Goal: Task Accomplishment & Management: Manage account settings

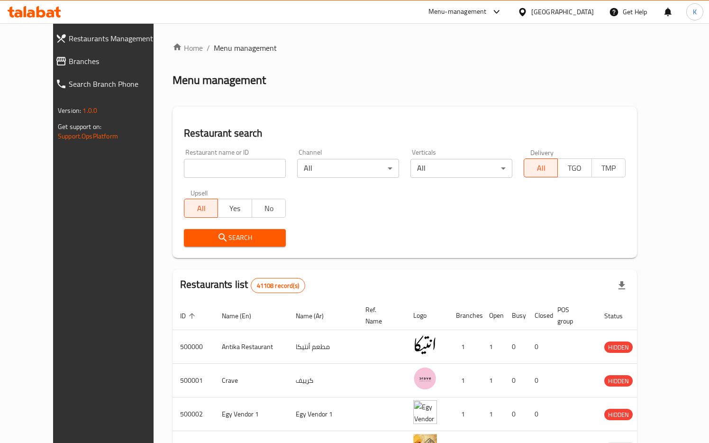
click at [588, 69] on div "Home / Menu management Menu management Restaurant search Restaurant name or ID …" at bounding box center [405, 345] width 465 height 607
click at [583, 12] on div "[GEOGRAPHIC_DATA]" at bounding box center [563, 12] width 63 height 10
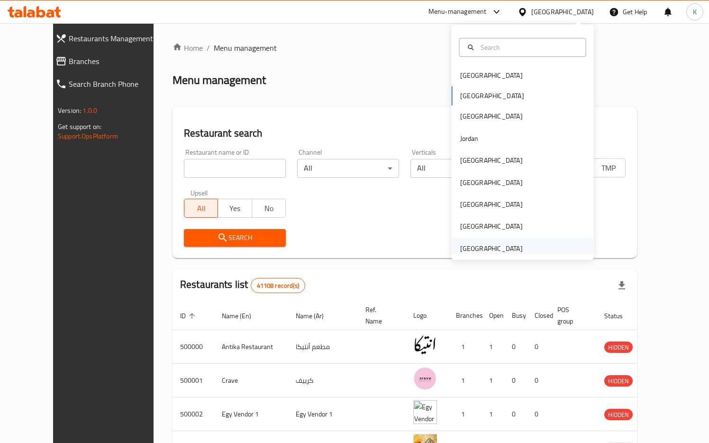
click at [481, 247] on div "[GEOGRAPHIC_DATA]" at bounding box center [491, 248] width 63 height 10
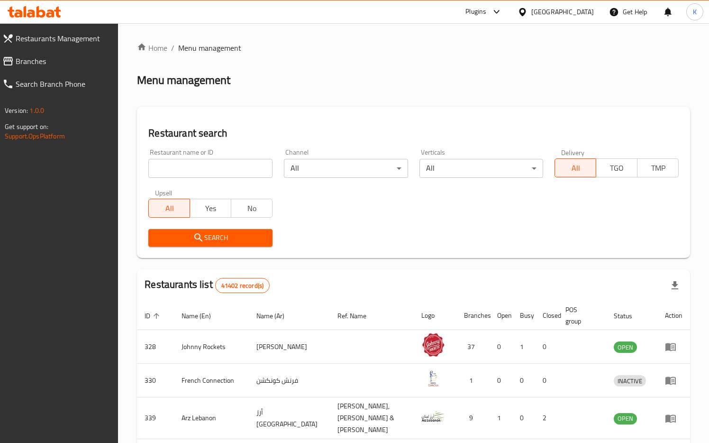
click at [240, 167] on input "search" at bounding box center [210, 168] width 124 height 19
paste input "Starbucks"
type input "Starbucks"
click at [214, 240] on span "Search" at bounding box center [210, 238] width 109 height 12
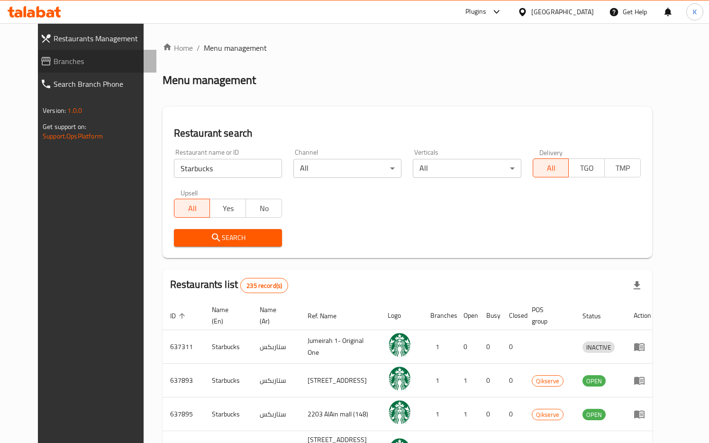
click at [54, 63] on span "Branches" at bounding box center [101, 60] width 95 height 11
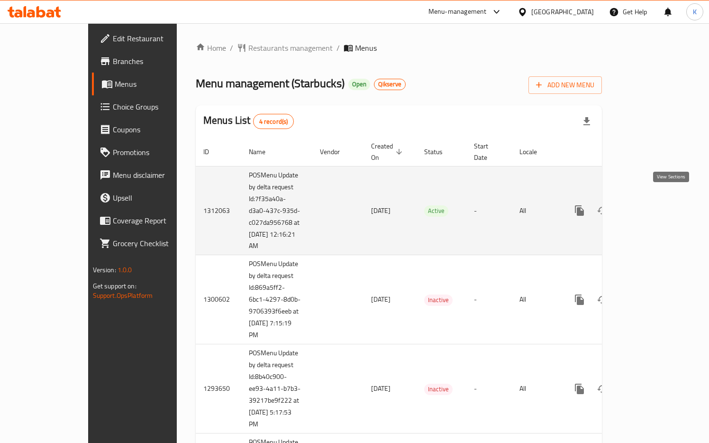
click at [654, 205] on icon "enhanced table" at bounding box center [648, 210] width 11 height 11
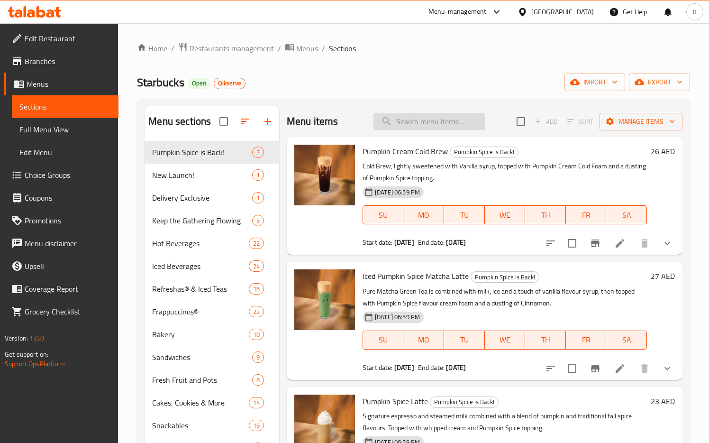
click at [417, 119] on input "search" at bounding box center [430, 121] width 112 height 17
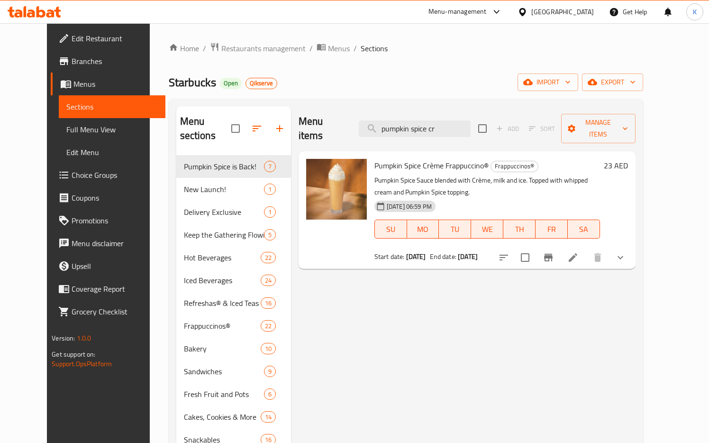
type input "pumpkin spice cr"
click at [632, 252] on button "show more" at bounding box center [620, 257] width 23 height 23
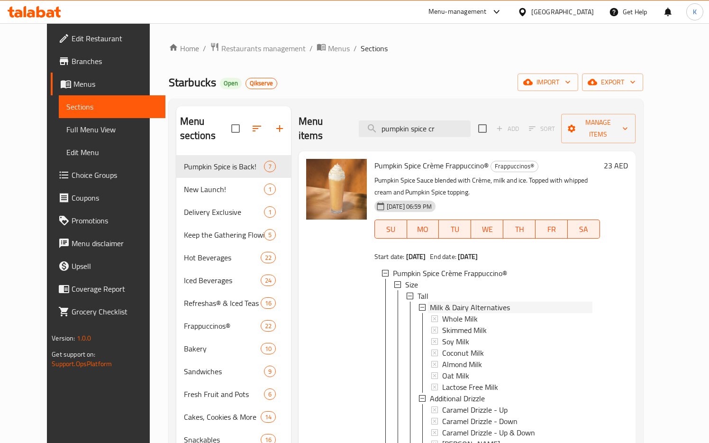
click at [419, 304] on icon at bounding box center [422, 307] width 7 height 7
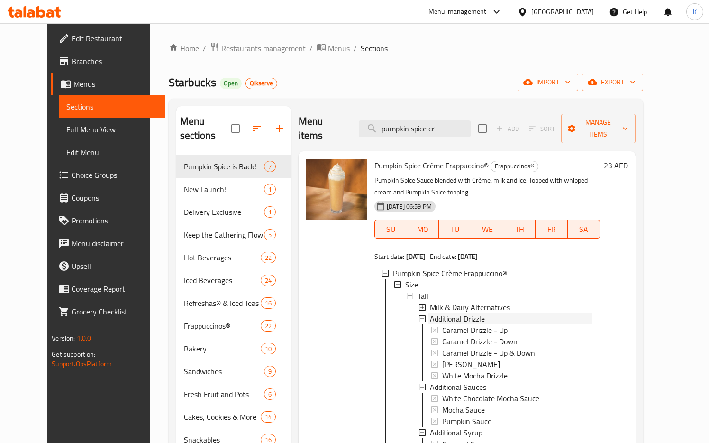
click at [419, 315] on icon at bounding box center [422, 318] width 7 height 7
click at [419, 327] on icon at bounding box center [422, 330] width 7 height 7
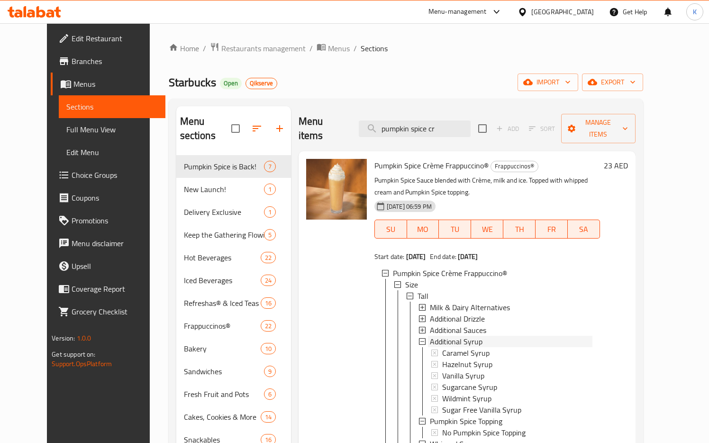
click at [419, 338] on icon at bounding box center [422, 341] width 7 height 7
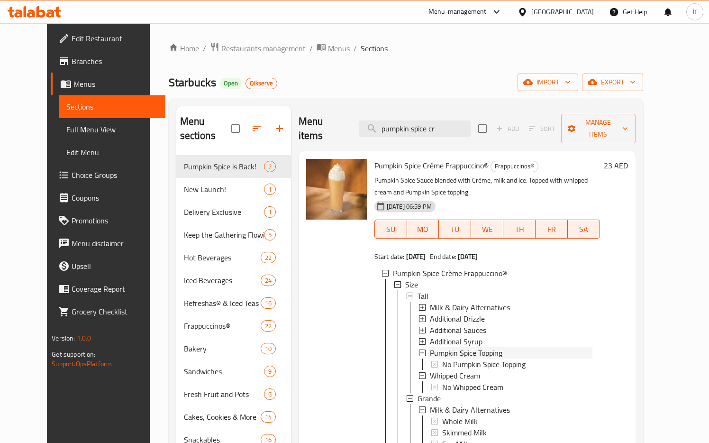
click at [419, 350] on icon at bounding box center [422, 353] width 7 height 7
click at [419, 359] on div "Whipped Cream" at bounding box center [506, 364] width 174 height 11
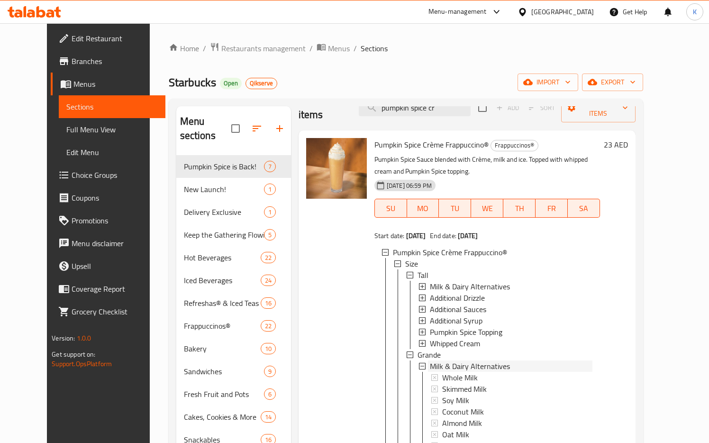
click at [419, 363] on icon at bounding box center [422, 366] width 7 height 7
click at [419, 374] on icon at bounding box center [422, 377] width 7 height 7
click at [419, 386] on icon at bounding box center [422, 389] width 7 height 7
click at [419, 397] on icon at bounding box center [422, 400] width 7 height 7
click at [419, 408] on icon at bounding box center [422, 411] width 7 height 7
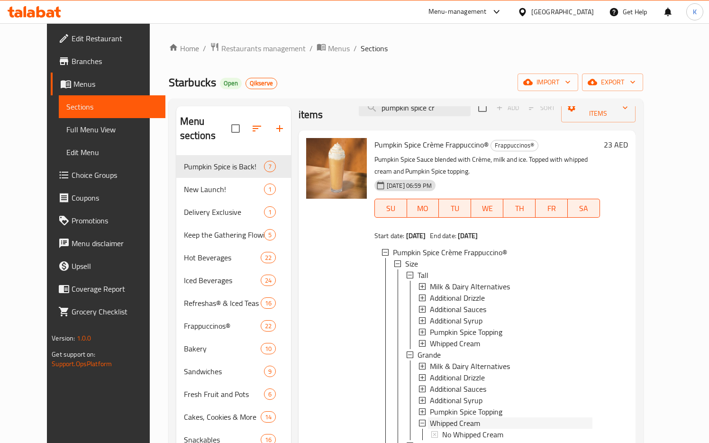
click at [419, 420] on icon at bounding box center [422, 423] width 7 height 7
click at [407, 351] on icon at bounding box center [410, 354] width 7 height 7
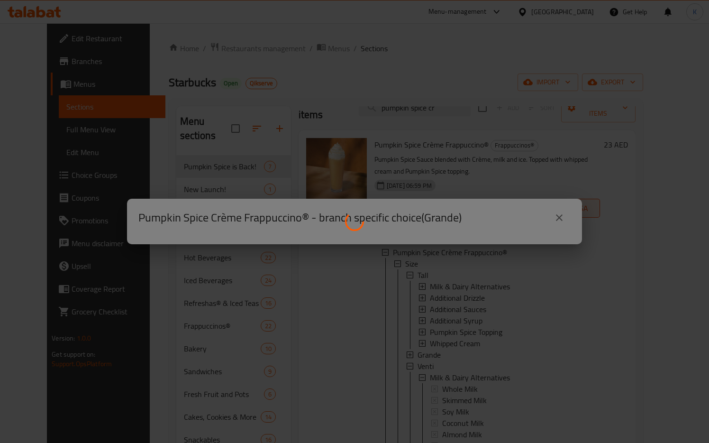
click at [563, 216] on div at bounding box center [354, 221] width 709 height 443
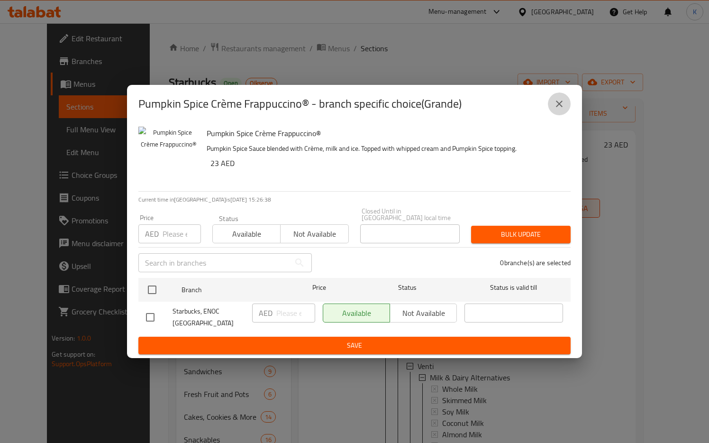
click at [559, 109] on icon "close" at bounding box center [559, 103] width 11 height 11
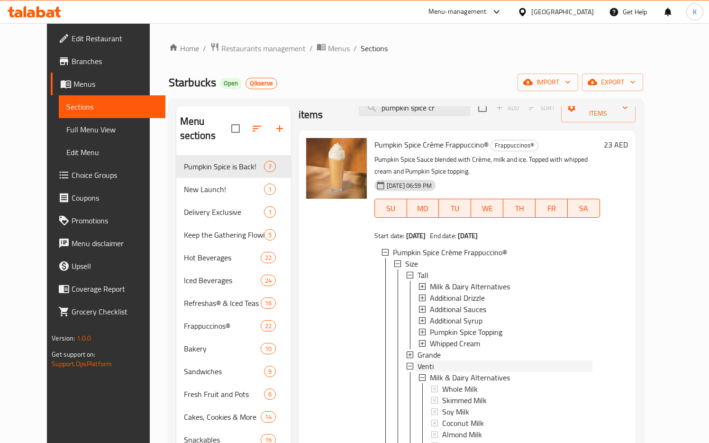
click at [407, 363] on icon at bounding box center [410, 366] width 7 height 7
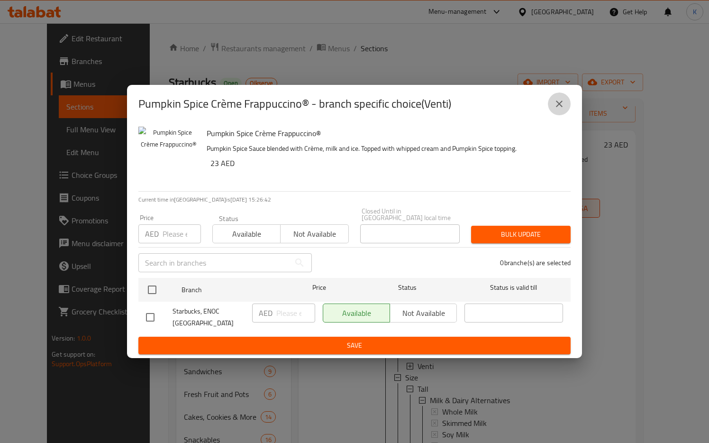
click at [559, 106] on icon "close" at bounding box center [559, 103] width 11 height 11
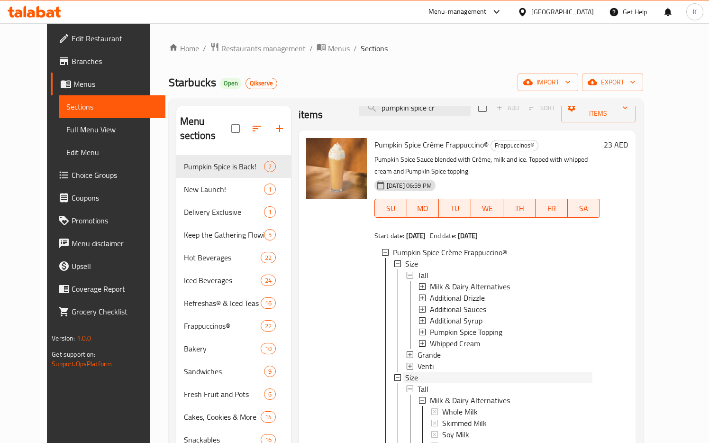
click at [395, 374] on icon at bounding box center [398, 377] width 7 height 7
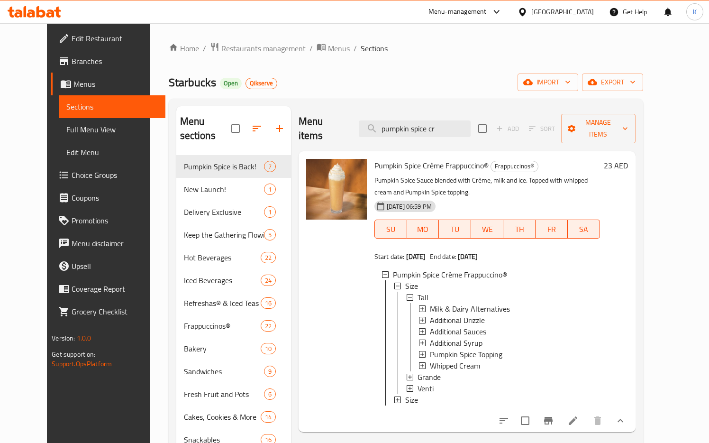
scroll to position [0, 0]
click at [395, 283] on icon at bounding box center [398, 286] width 7 height 7
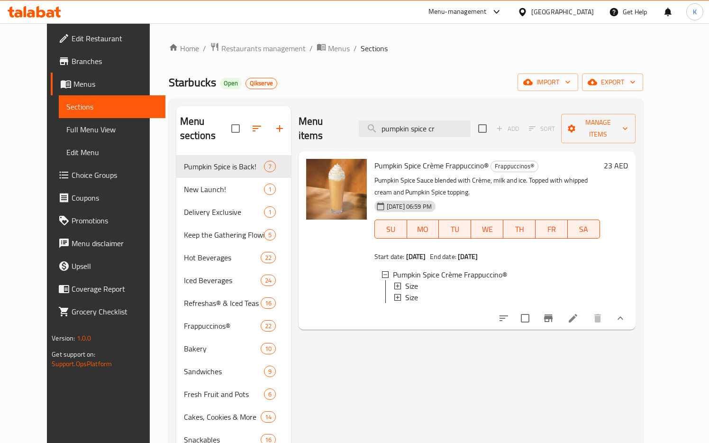
click at [395, 283] on icon at bounding box center [398, 286] width 7 height 7
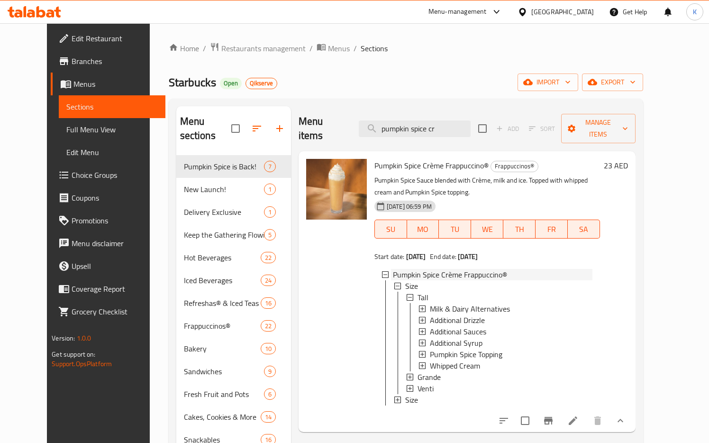
click at [386, 386] on ul "Size Tall Milk & Dairy Alternatives Additional Drizzle Additional Sauces Additi…" at bounding box center [489, 342] width 207 height 125
click at [395, 396] on icon at bounding box center [398, 399] width 7 height 7
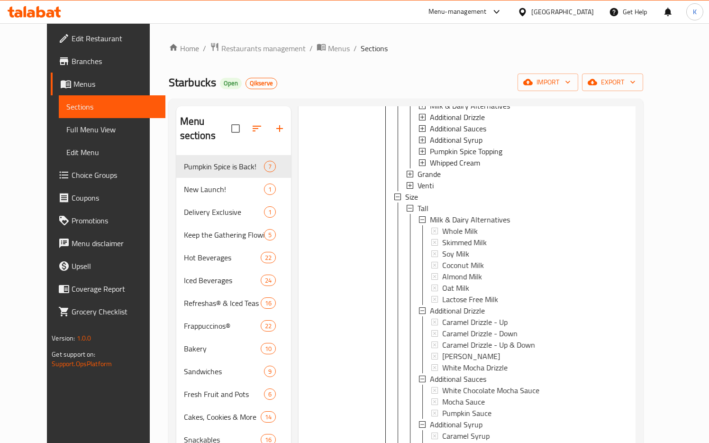
scroll to position [232, 0]
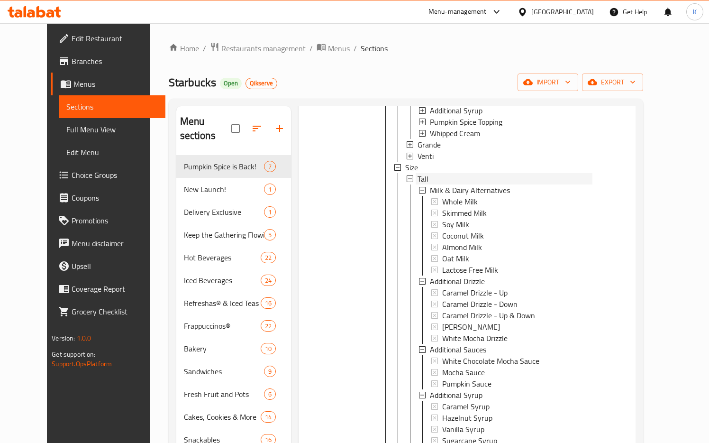
click at [407, 175] on icon at bounding box center [410, 178] width 7 height 7
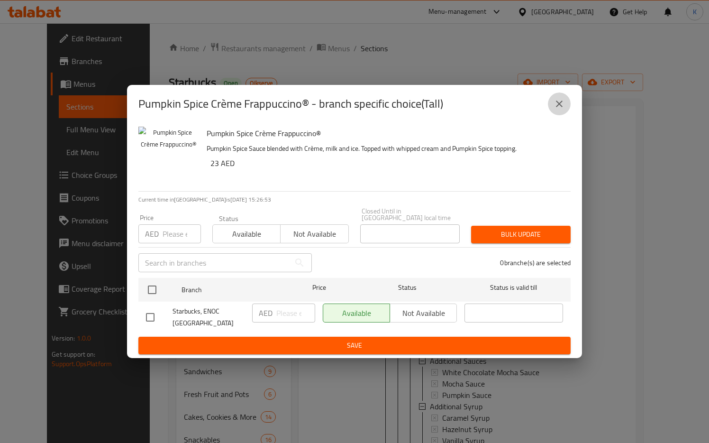
click at [557, 106] on icon "close" at bounding box center [559, 104] width 7 height 7
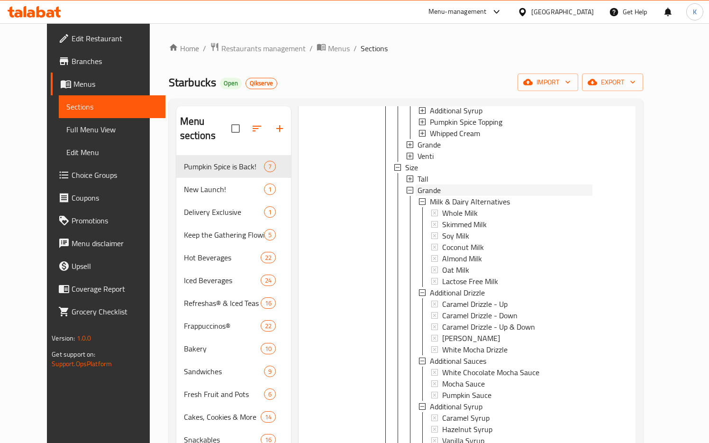
click at [407, 187] on icon at bounding box center [410, 190] width 7 height 7
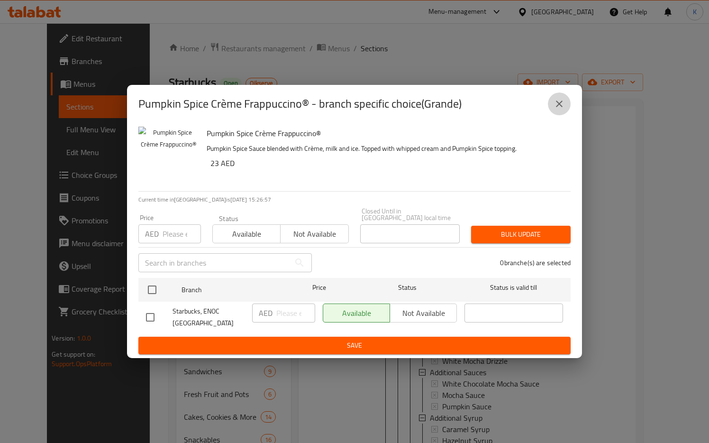
click at [563, 99] on icon "close" at bounding box center [559, 103] width 11 height 11
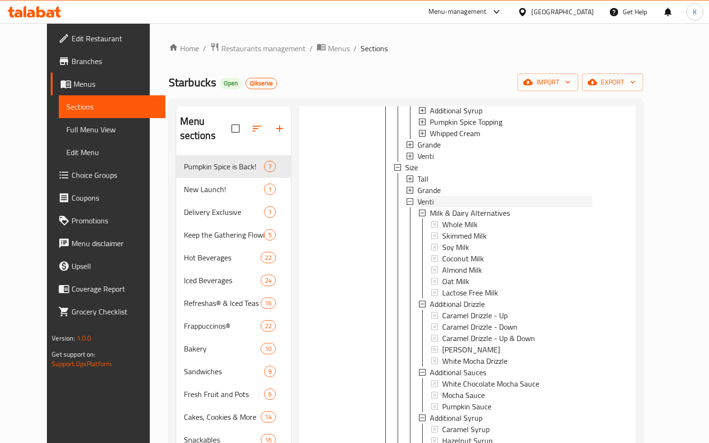
click at [407, 198] on icon at bounding box center [410, 201] width 7 height 7
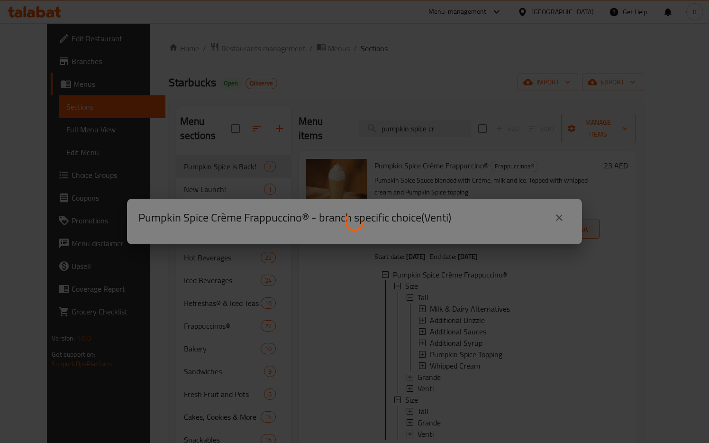
scroll to position [0, 0]
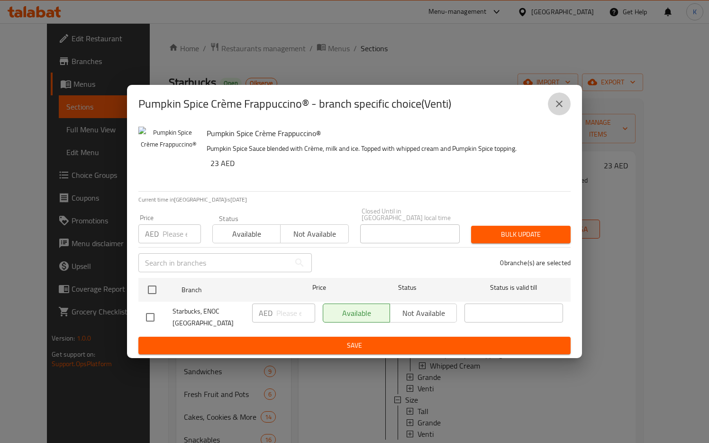
click at [556, 109] on icon "close" at bounding box center [559, 103] width 11 height 11
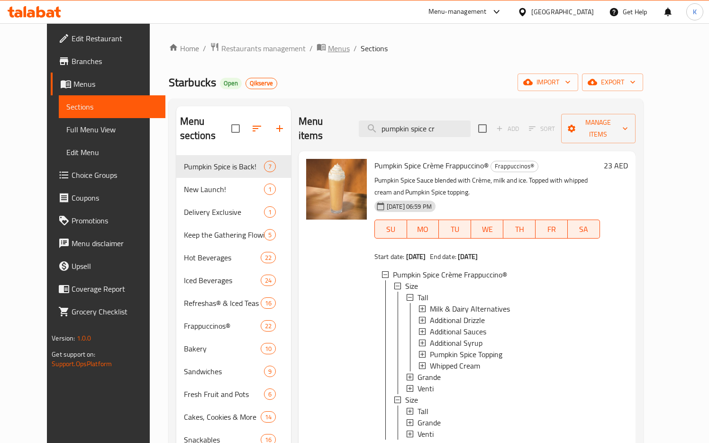
click at [328, 50] on span "Menus" at bounding box center [339, 48] width 22 height 11
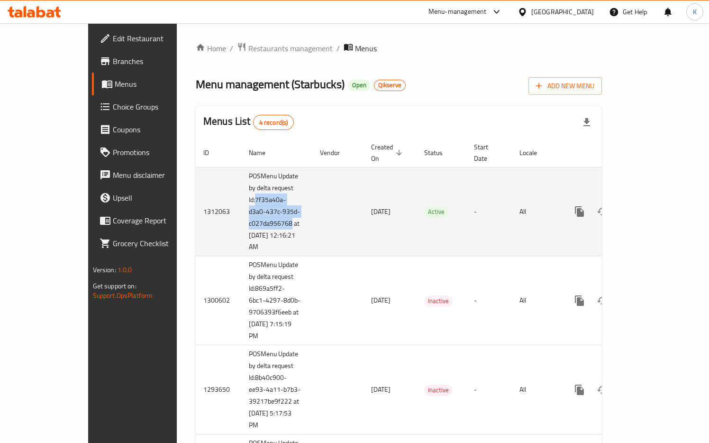
drag, startPoint x: 196, startPoint y: 188, endPoint x: 231, endPoint y: 211, distance: 42.1
click at [241, 211] on td "POSMenu Update by delta request Id:7f35a40a-d3a0-437c-935d-c027da956768 at 9/17…" at bounding box center [276, 211] width 71 height 89
copy td "7f35a40a-d3a0-437c-935d-c027da956768"
click at [654, 206] on icon "enhanced table" at bounding box center [648, 211] width 11 height 11
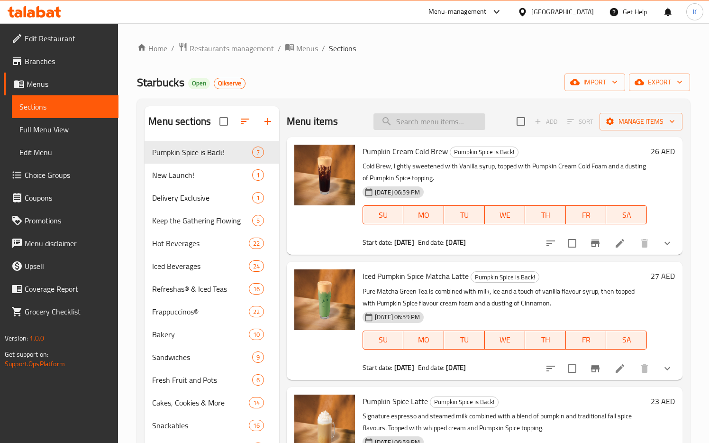
click at [457, 121] on input "search" at bounding box center [430, 121] width 112 height 17
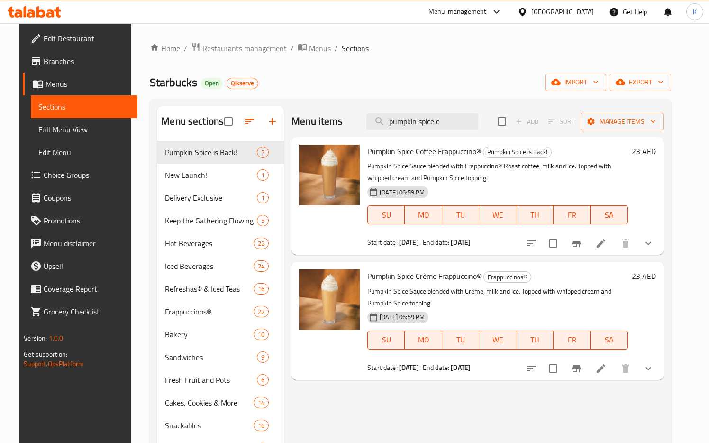
type input "pumpkin spice c"
drag, startPoint x: 471, startPoint y: 276, endPoint x: 363, endPoint y: 280, distance: 108.2
click at [368, 280] on span "Pumpkin Spice Crème Frappuccino®" at bounding box center [425, 276] width 114 height 14
copy span "Pumpkin Spice Crème Frappuccino"
click at [309, 46] on span "Menus" at bounding box center [320, 48] width 22 height 11
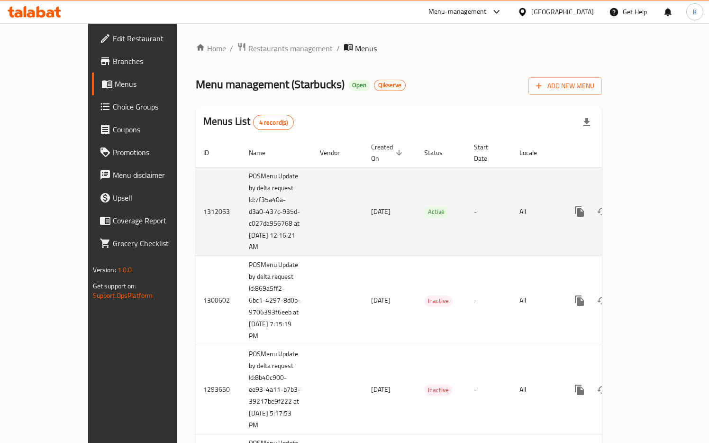
drag, startPoint x: 190, startPoint y: 166, endPoint x: 229, endPoint y: 236, distance: 80.5
click at [241, 236] on td "POSMenu Update by delta request Id:7f35a40a-d3a0-437c-935d-c027da956768 at 9/17…" at bounding box center [276, 211] width 71 height 89
copy td "POSMenu Update by delta request Id:7f35a40a-d3a0-437c-935d-c027da956768 at 9/17…"
click at [653, 207] on icon "enhanced table" at bounding box center [648, 211] width 9 height 9
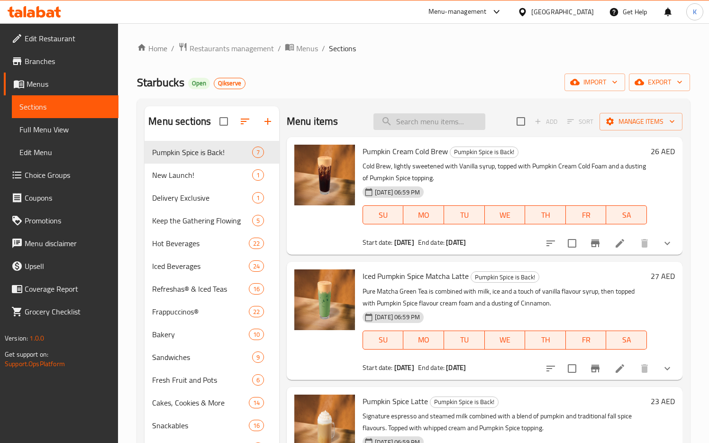
click at [404, 125] on input "search" at bounding box center [430, 121] width 112 height 17
type input "pumpkin spice c"
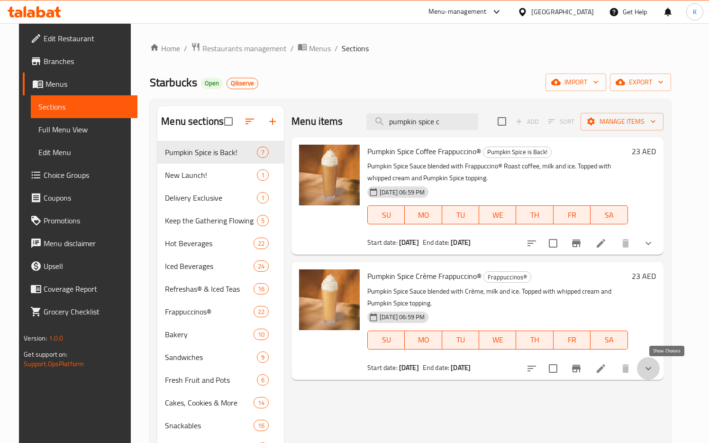
click at [652, 367] on icon "show more" at bounding box center [649, 368] width 6 height 3
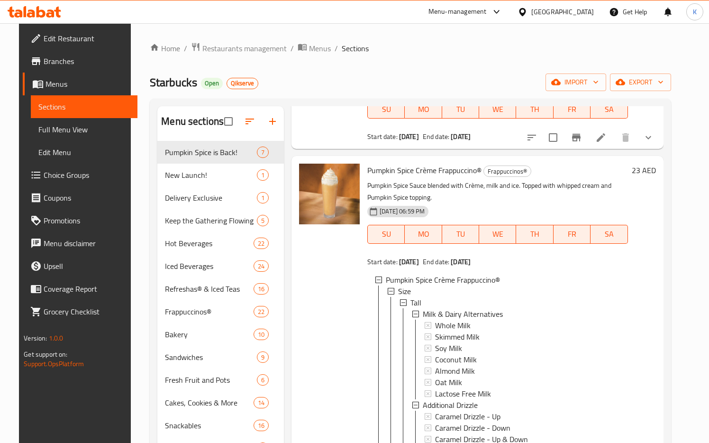
scroll to position [135, 0]
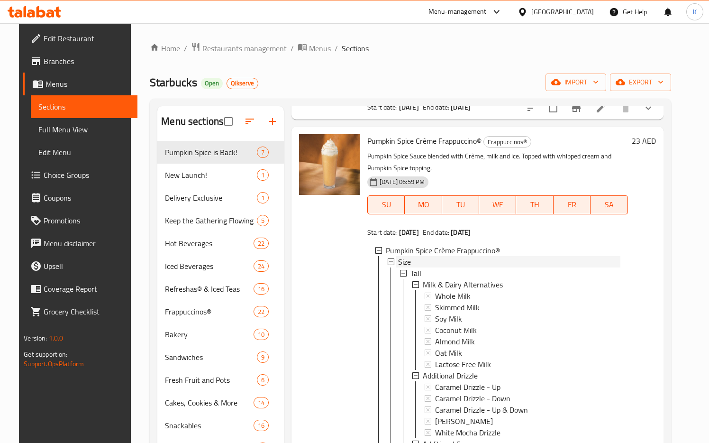
click at [388, 262] on icon at bounding box center [391, 261] width 7 height 7
click at [388, 273] on icon at bounding box center [391, 273] width 7 height 7
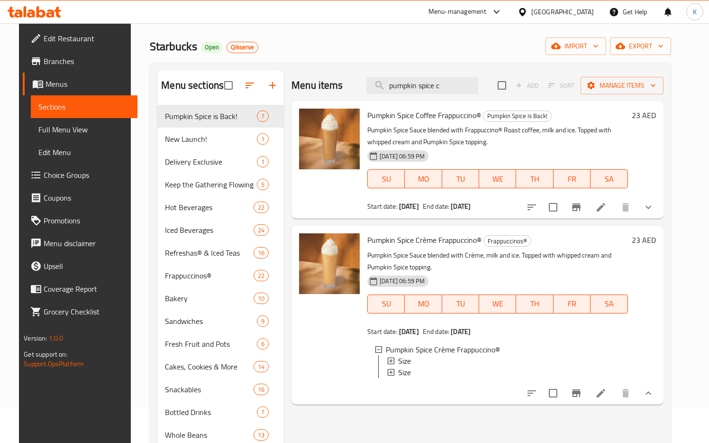
scroll to position [47, 0]
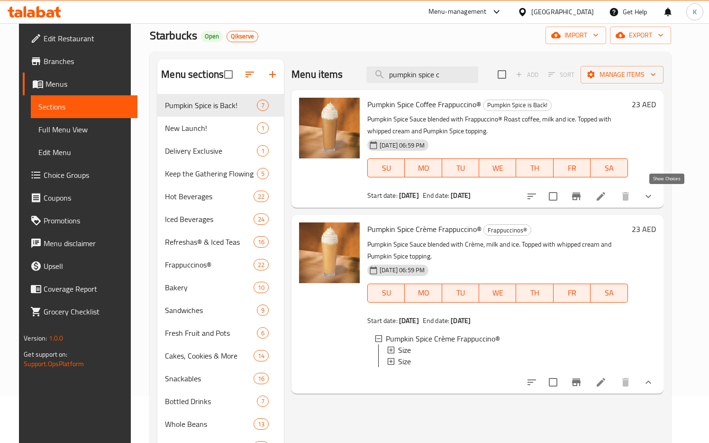
click at [654, 195] on icon "show more" at bounding box center [648, 196] width 11 height 11
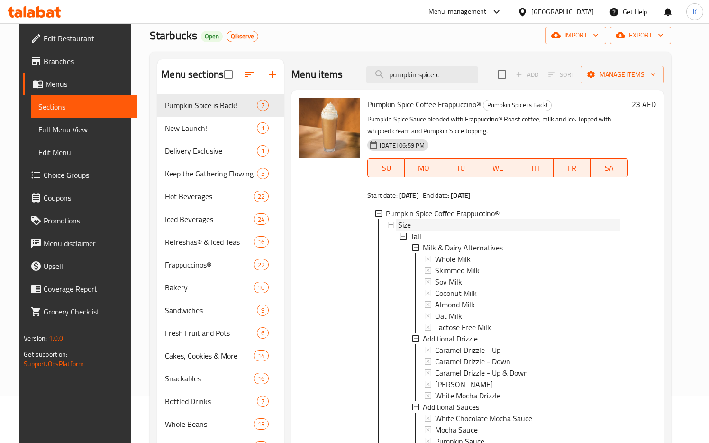
click at [388, 228] on icon at bounding box center [391, 224] width 7 height 7
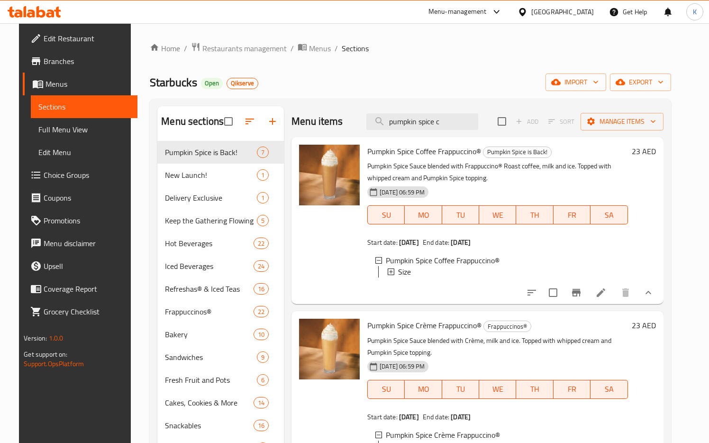
scroll to position [133, 0]
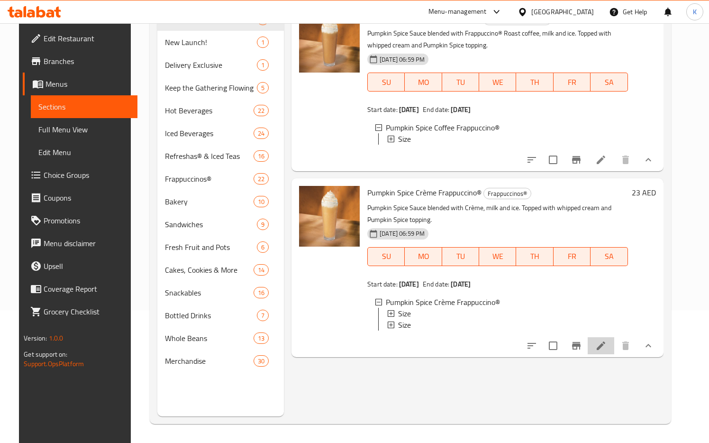
click at [615, 344] on li at bounding box center [601, 345] width 27 height 17
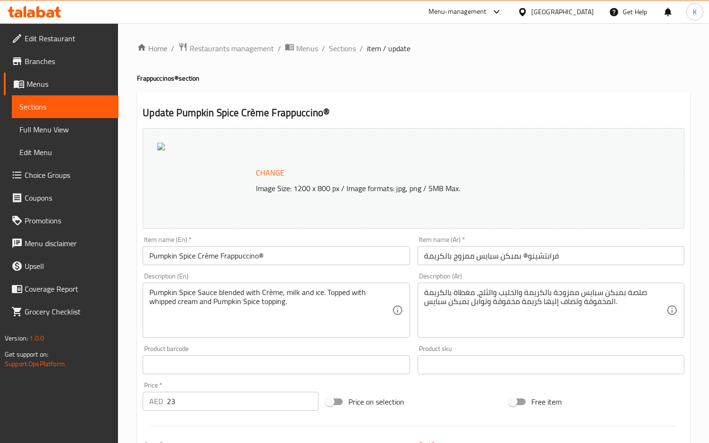
click at [346, 46] on span "Sections" at bounding box center [342, 48] width 27 height 11
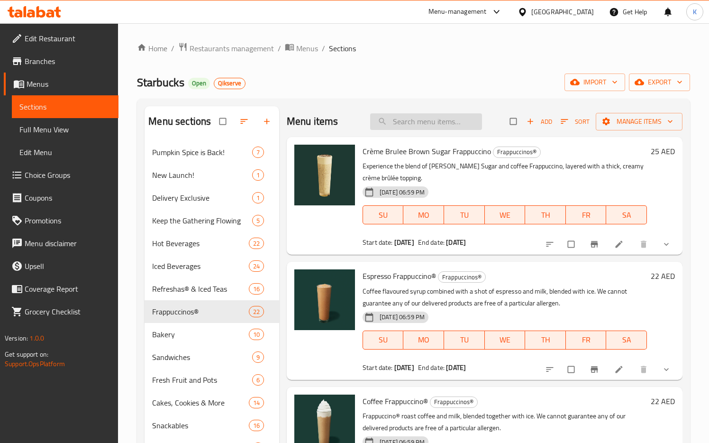
click at [392, 116] on input "search" at bounding box center [426, 121] width 112 height 17
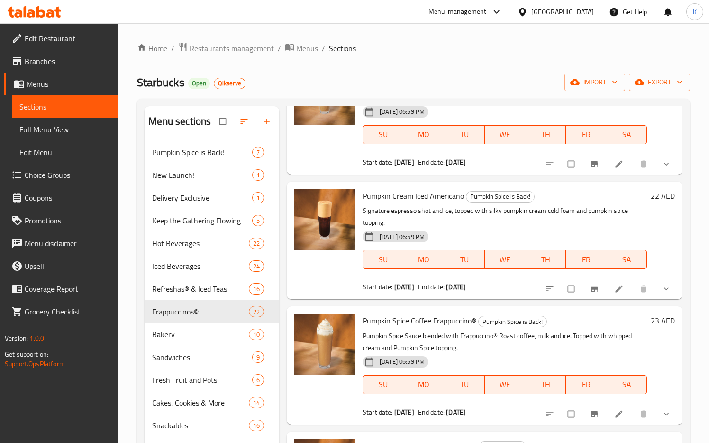
scroll to position [133, 0]
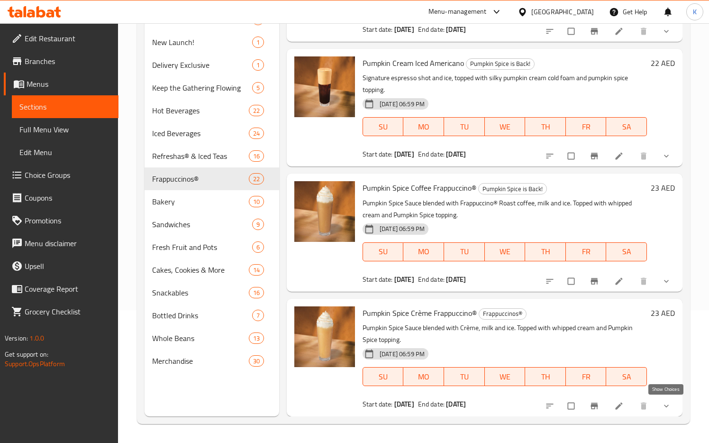
type input "pumpkin spic"
click at [663, 409] on icon "show more" at bounding box center [666, 405] width 9 height 9
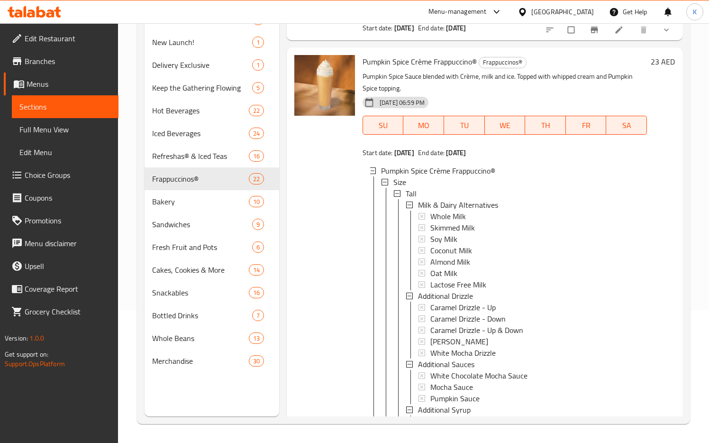
scroll to position [694, 0]
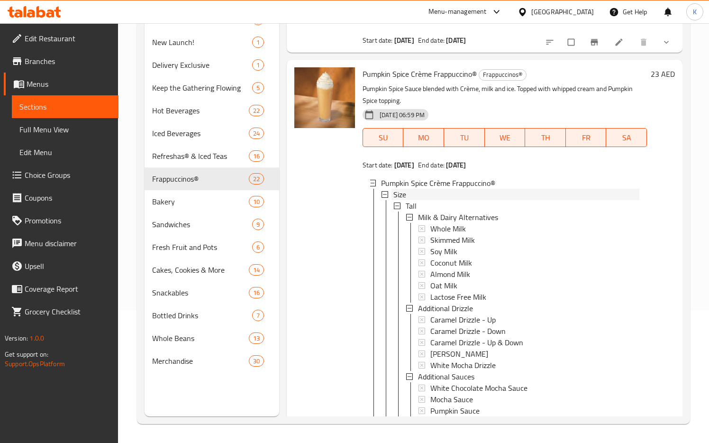
click at [386, 193] on icon at bounding box center [385, 194] width 7 height 7
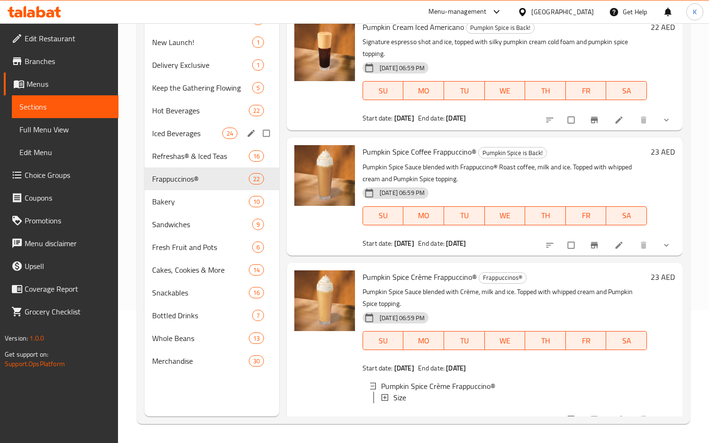
scroll to position [132, 0]
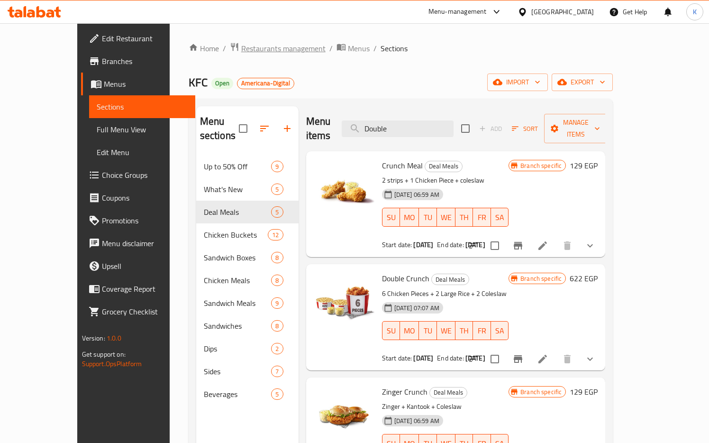
click at [241, 54] on span "Restaurants management" at bounding box center [283, 48] width 84 height 11
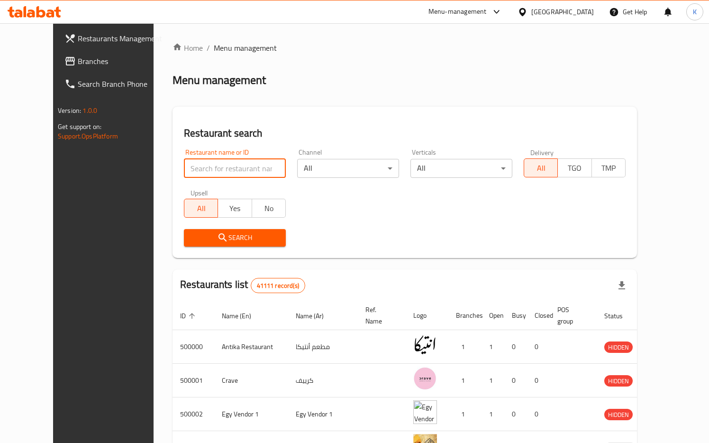
click at [231, 168] on input "search" at bounding box center [235, 168] width 102 height 19
paste input "639077"
type input "639077"
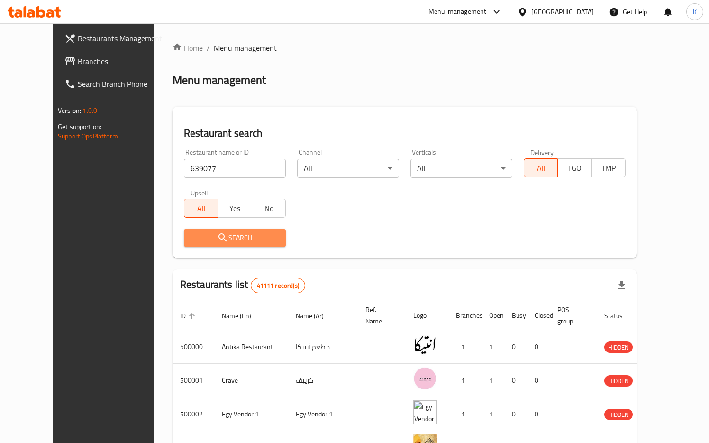
click at [230, 234] on span "Search" at bounding box center [235, 238] width 87 height 12
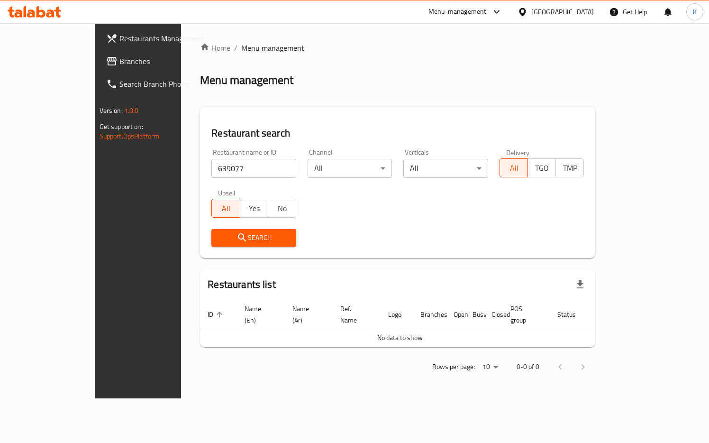
click at [585, 8] on div "[GEOGRAPHIC_DATA]" at bounding box center [563, 12] width 63 height 10
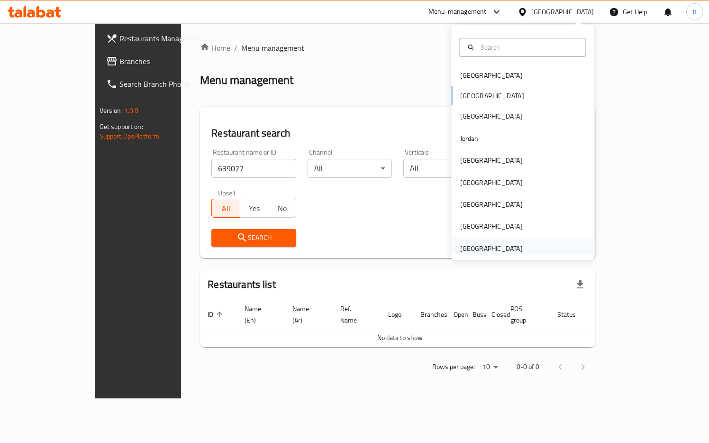
click at [511, 243] on div "[GEOGRAPHIC_DATA]" at bounding box center [491, 248] width 63 height 10
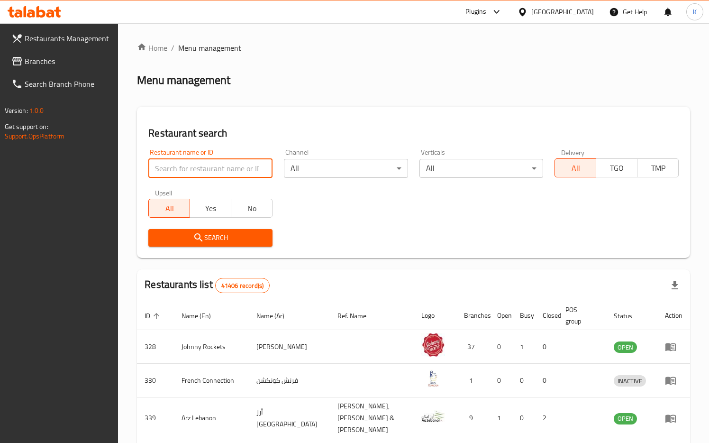
click at [219, 167] on input "search" at bounding box center [210, 168] width 124 height 19
paste input "639077"
type input "639077"
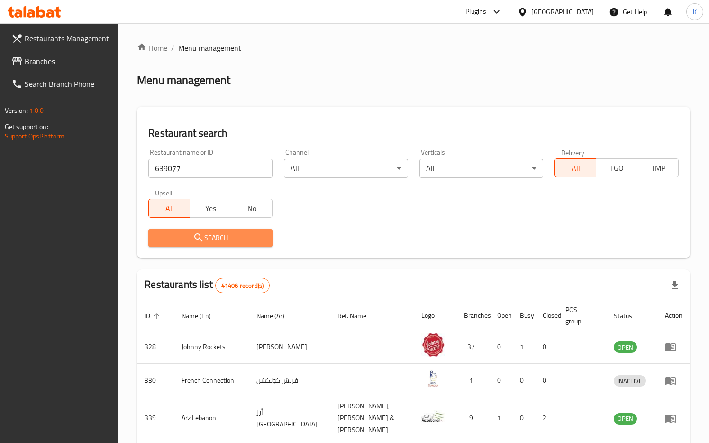
click at [220, 237] on span "Search" at bounding box center [210, 238] width 109 height 12
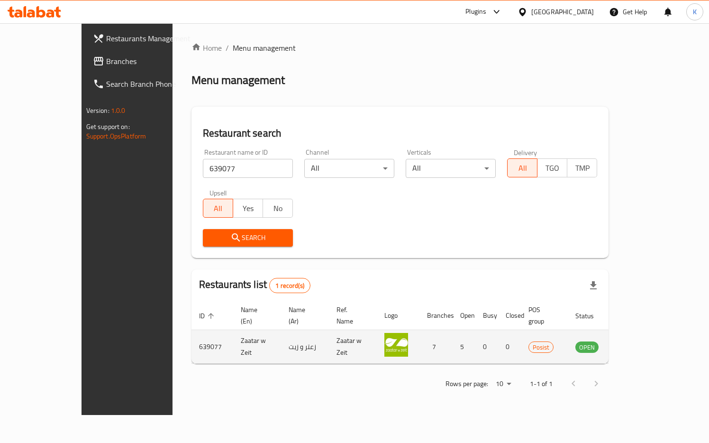
click at [651, 342] on td "enhanced table" at bounding box center [634, 347] width 33 height 34
click at [637, 341] on icon "enhanced table" at bounding box center [631, 346] width 11 height 11
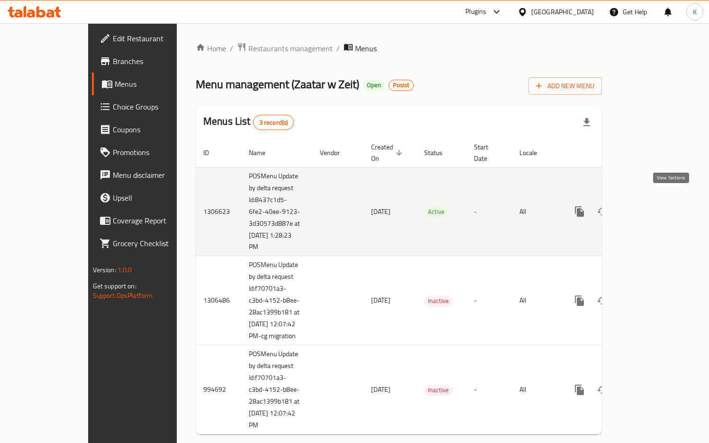
click at [660, 209] on link "enhanced table" at bounding box center [648, 211] width 23 height 23
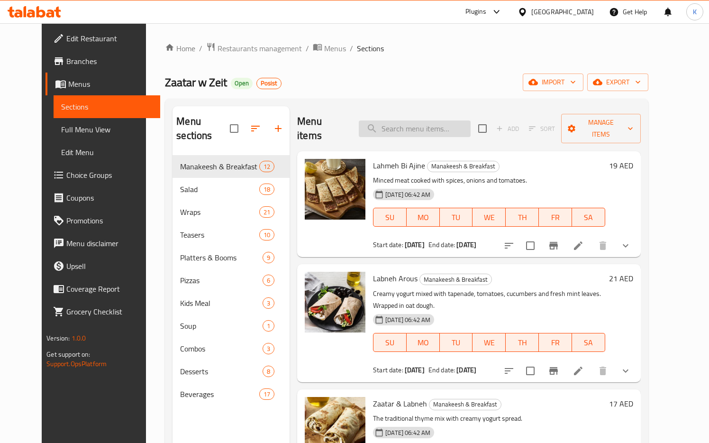
click at [400, 122] on input "search" at bounding box center [415, 128] width 112 height 17
paste input "639077"
type input "639077"
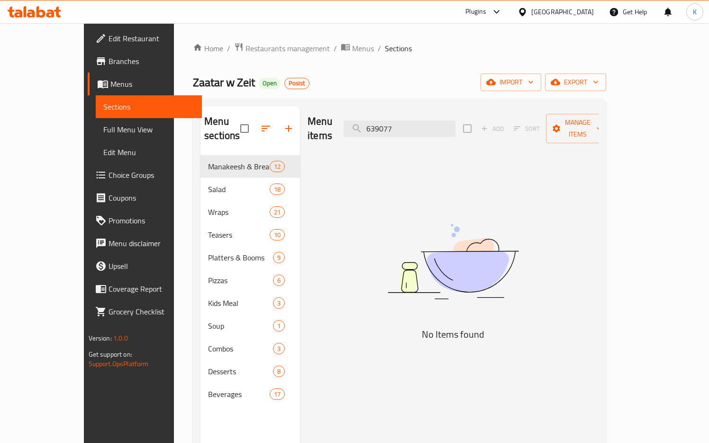
drag, startPoint x: 421, startPoint y: 120, endPoint x: 367, endPoint y: 118, distance: 54.6
click at [370, 118] on div "Menu items 639077 Add Sort Manage items" at bounding box center [453, 128] width 291 height 45
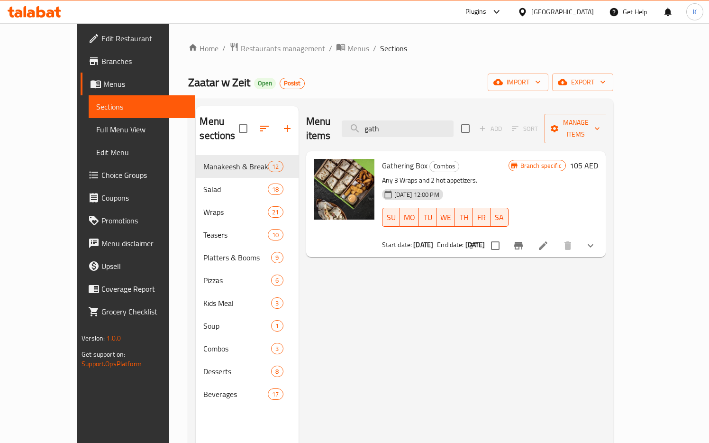
type input "gath"
click at [597, 240] on icon "show more" at bounding box center [590, 245] width 11 height 11
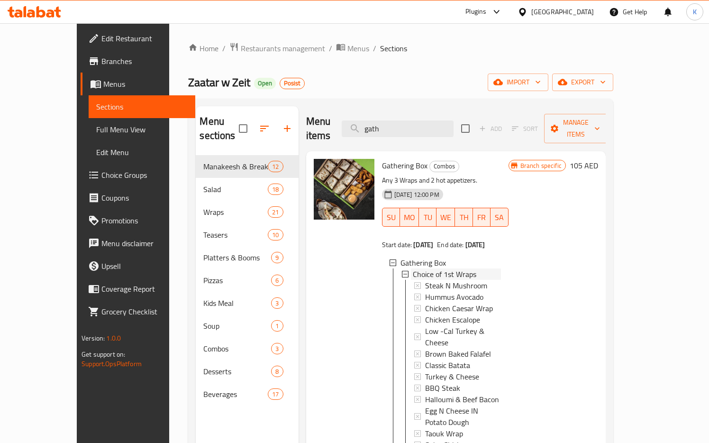
click at [402, 271] on icon at bounding box center [405, 274] width 7 height 7
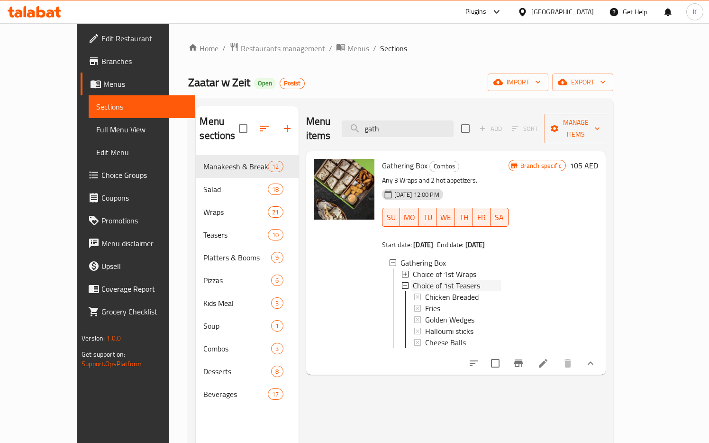
click at [402, 282] on icon at bounding box center [405, 285] width 7 height 7
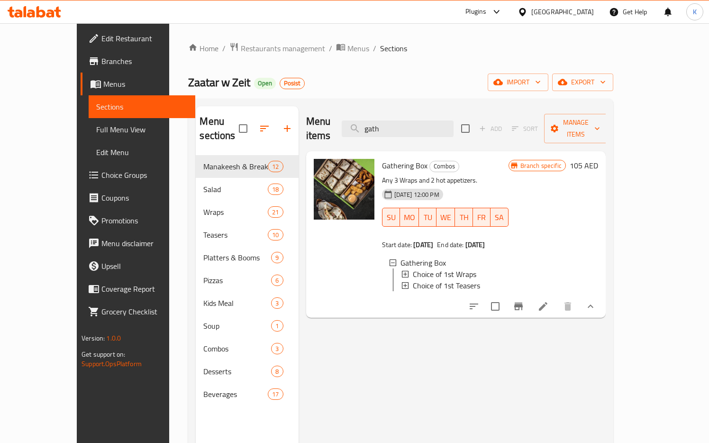
click at [402, 282] on icon at bounding box center [405, 285] width 7 height 7
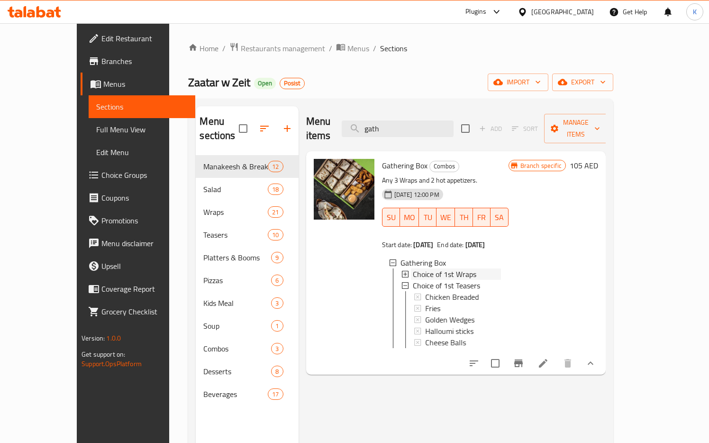
click at [402, 271] on icon at bounding box center [405, 274] width 7 height 7
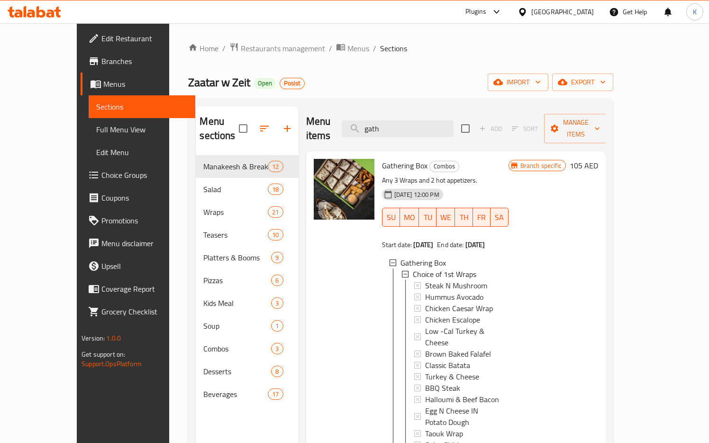
click at [402, 271] on icon at bounding box center [405, 274] width 7 height 7
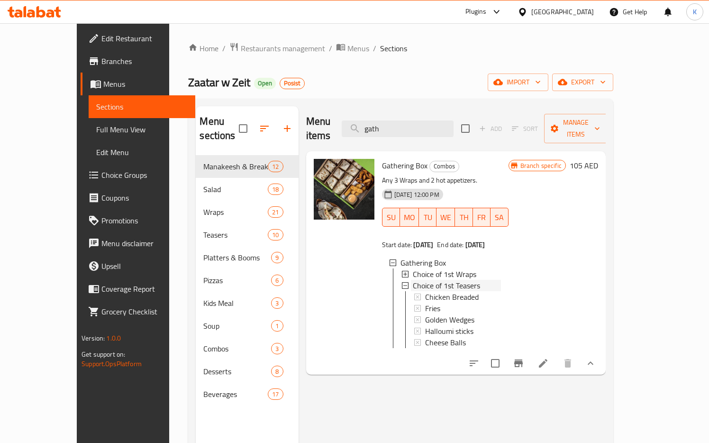
click at [402, 280] on div "Choice of 1st Teasers" at bounding box center [451, 285] width 99 height 11
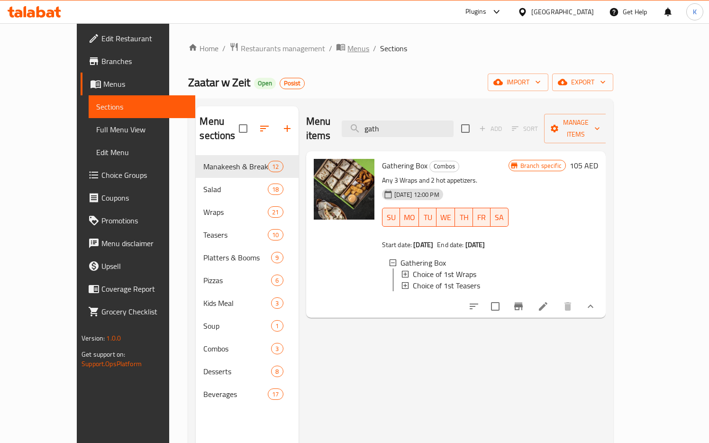
click at [348, 48] on span "Menus" at bounding box center [359, 48] width 22 height 11
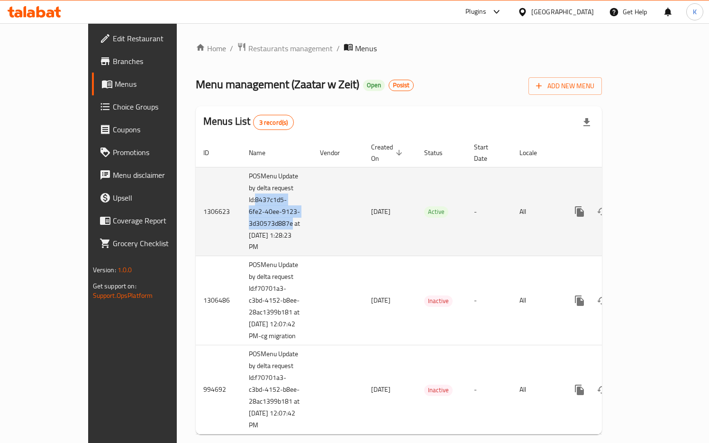
drag, startPoint x: 198, startPoint y: 190, endPoint x: 233, endPoint y: 211, distance: 41.1
click at [241, 211] on td "POSMenu Update by delta request Id:8437c1d5-6fe2-40ee-9123-3d30573d887e at 9/16…" at bounding box center [276, 211] width 71 height 89
copy td "8437c1d5-6fe2-40ee-9123-3d30573d887e"
